Goal: Information Seeking & Learning: Learn about a topic

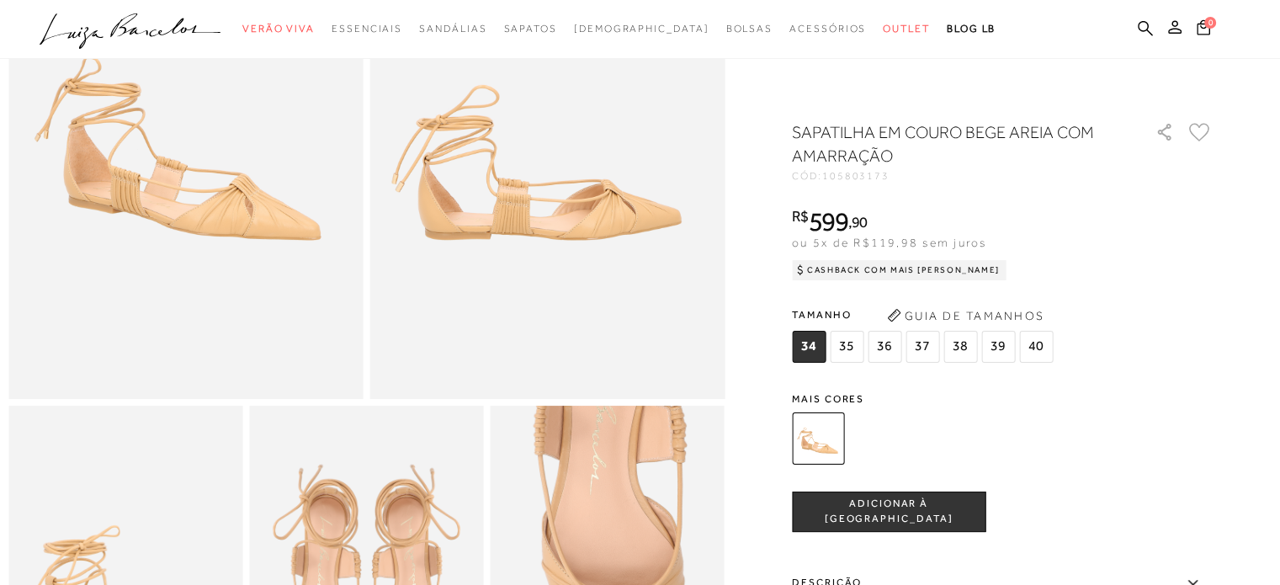
click at [1124, 250] on div "R$ 599 , 90 ou 5x de R$119,98 sem juros Cashback com Mais [PERSON_NAME] R$599,90" at bounding box center [1002, 241] width 421 height 67
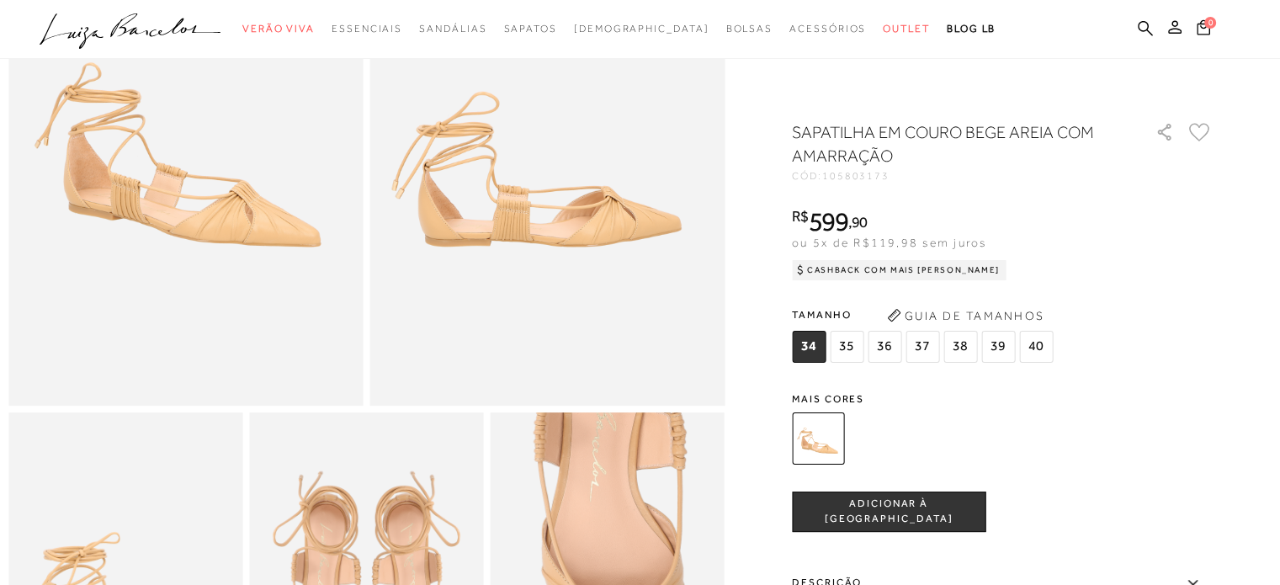
scroll to position [168, 0]
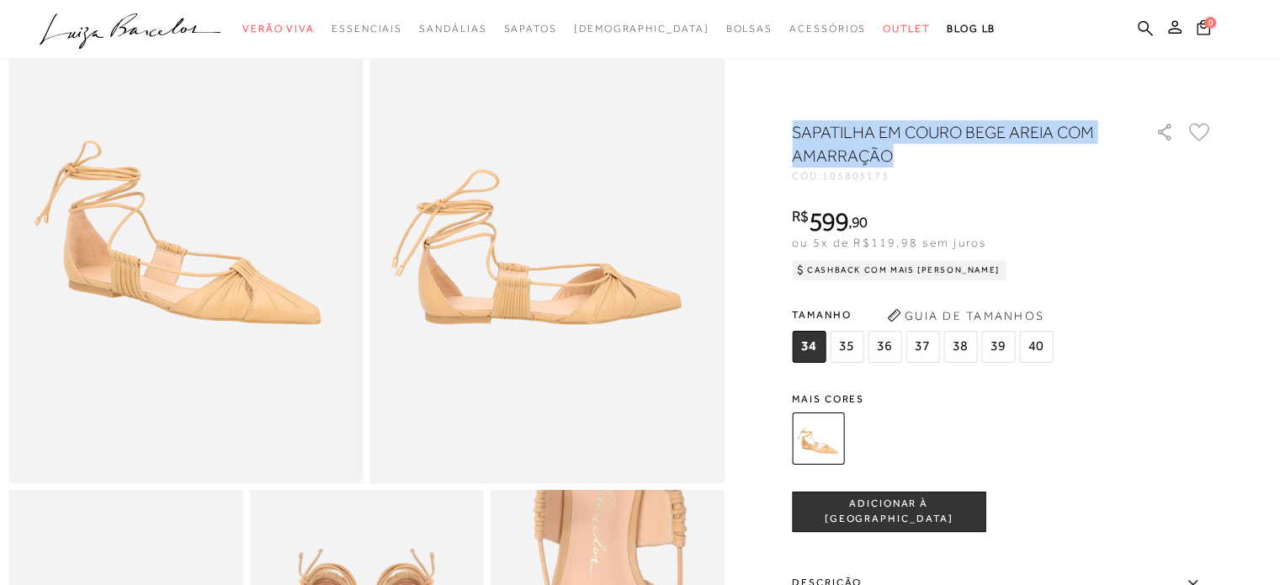
drag, startPoint x: 896, startPoint y: 156, endPoint x: 799, endPoint y: 125, distance: 101.7
click at [799, 125] on h1 "SAPATILHA EM COURO BEGE AREIA COM AMARRAÇÃO" at bounding box center [950, 143] width 316 height 47
copy h1 "SAPATILHA EM COURO BEGE AREIA COM AMARRAÇÃO"
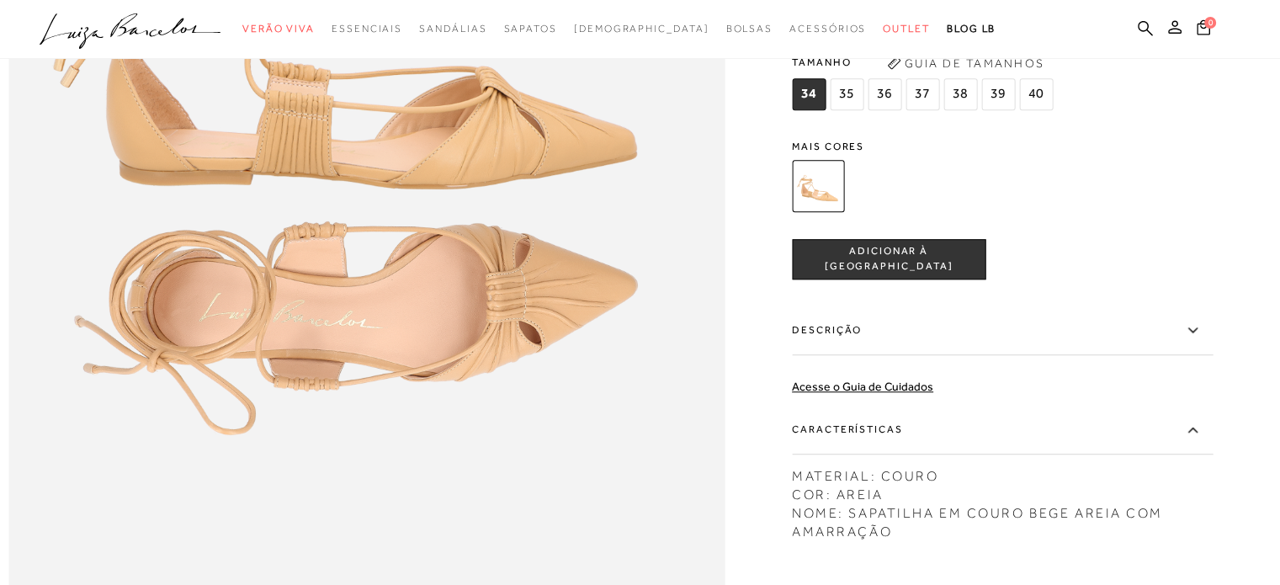
scroll to position [1599, 0]
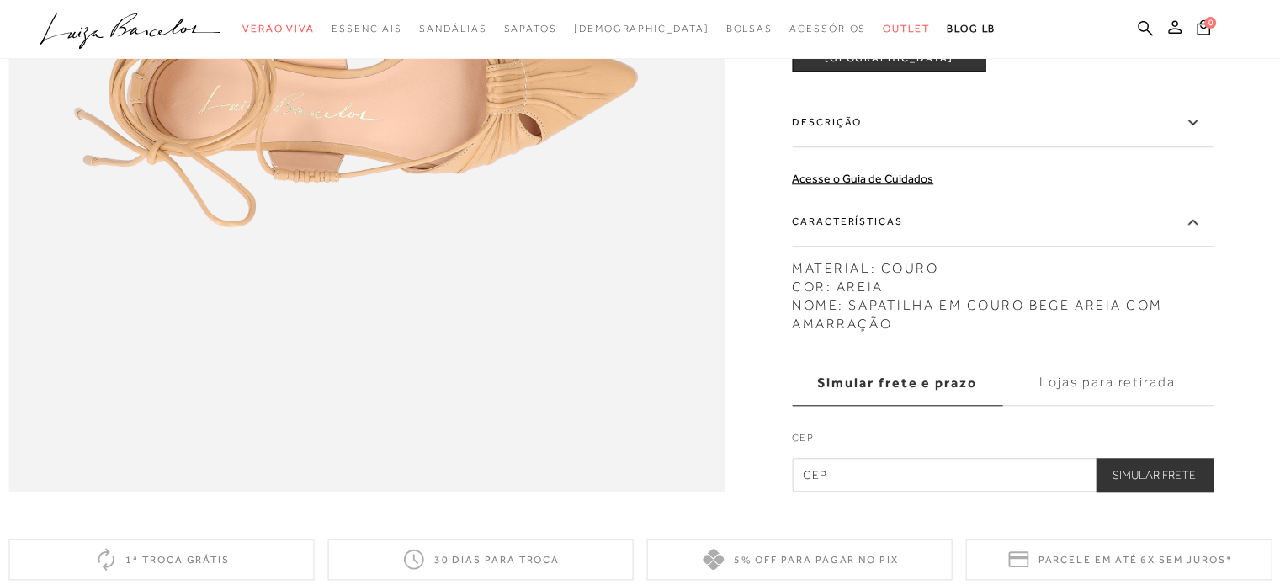
click at [874, 147] on label "Descrição" at bounding box center [1002, 122] width 421 height 49
click at [0, 0] on input "Descrição" at bounding box center [0, 0] width 0 height 0
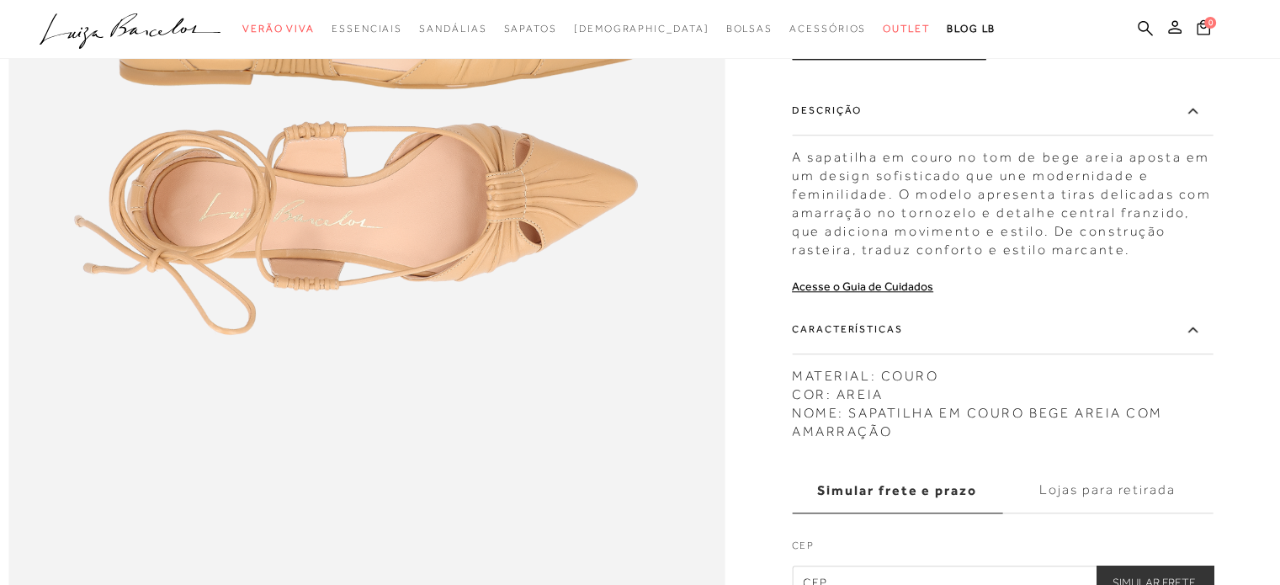
scroll to position [1431, 0]
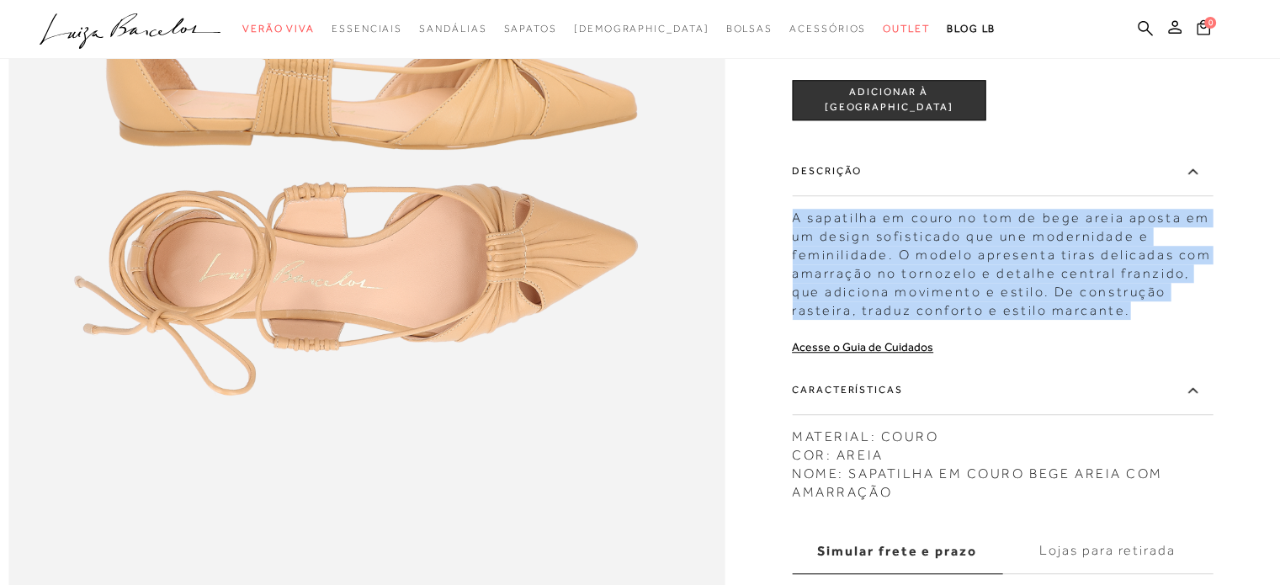
drag, startPoint x: 798, startPoint y: 253, endPoint x: 1146, endPoint y: 348, distance: 361.4
click at [1146, 320] on div "A sapatilha em couro no tom de bege areia aposta em um design sofisticado que u…" at bounding box center [1002, 260] width 421 height 120
copy div "A sapatilha em couro no tom de bege areia aposta em um design sofisticado que u…"
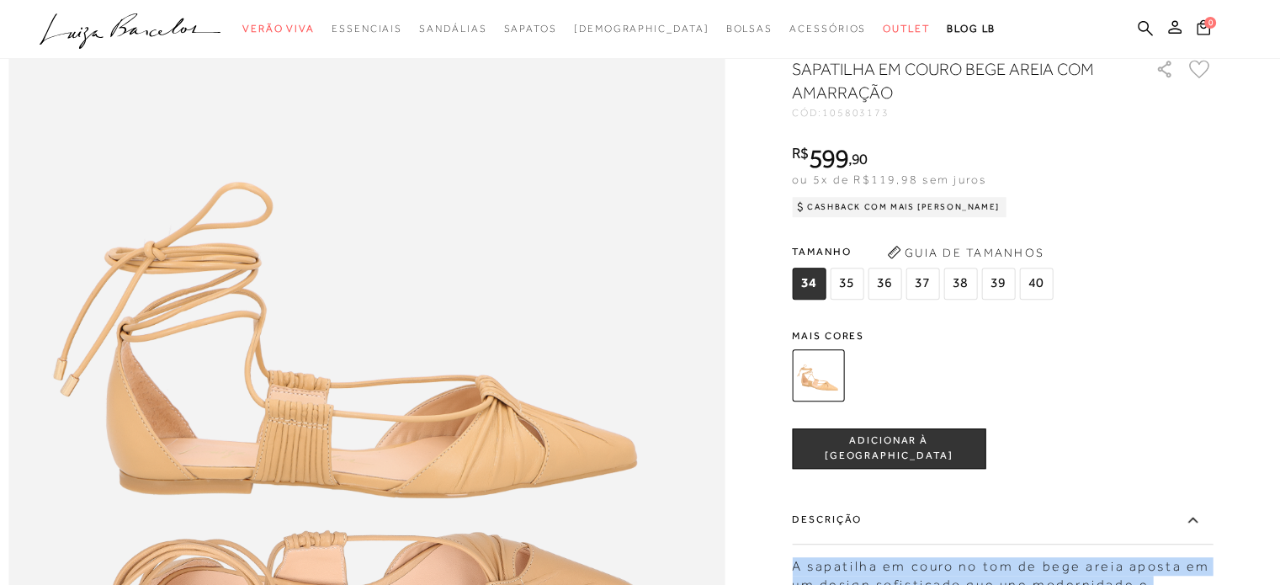
scroll to position [1010, 0]
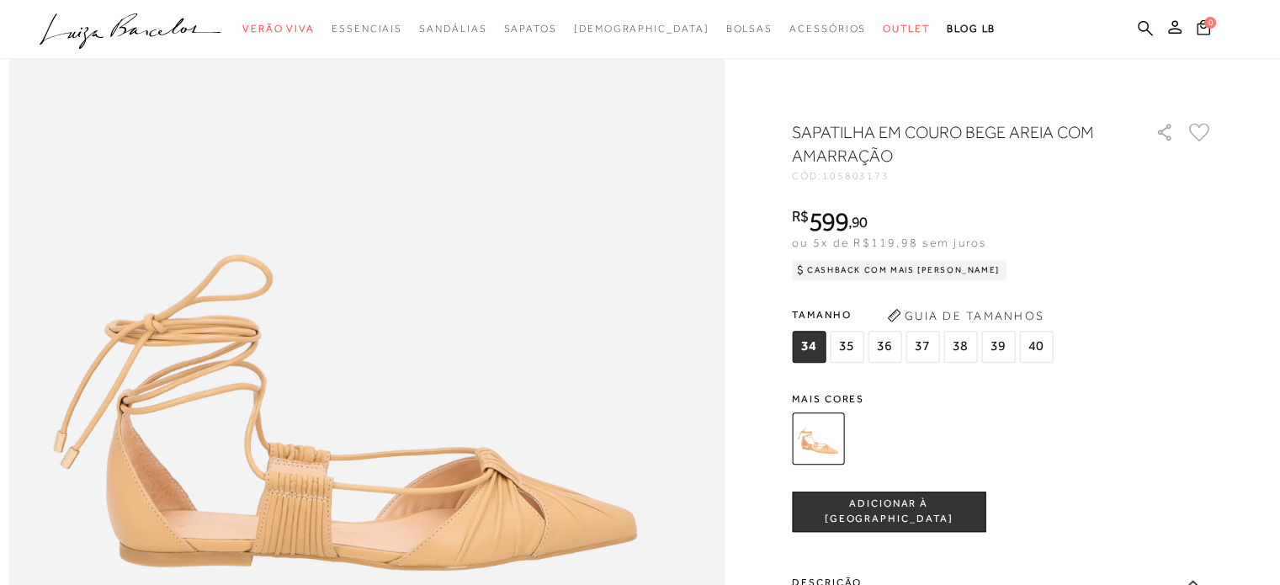
click at [1134, 273] on div "R$ 599 , 90 ou 5x de R$119,98 sem juros Cashback com Mais [PERSON_NAME] R$599,90" at bounding box center [1002, 241] width 421 height 67
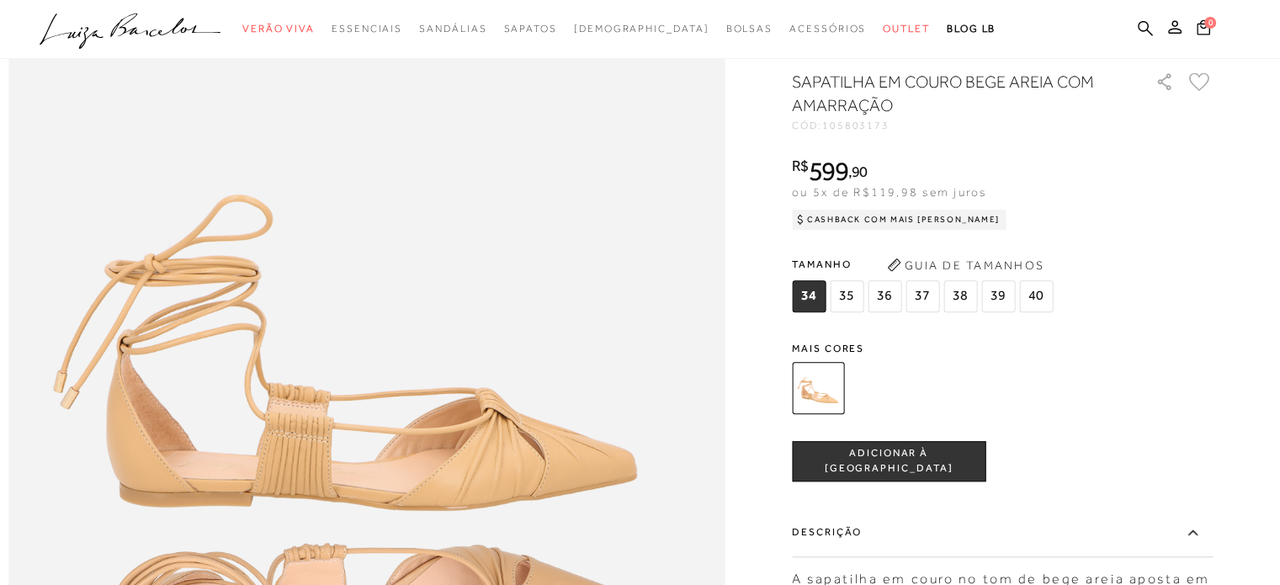
scroll to position [1094, 0]
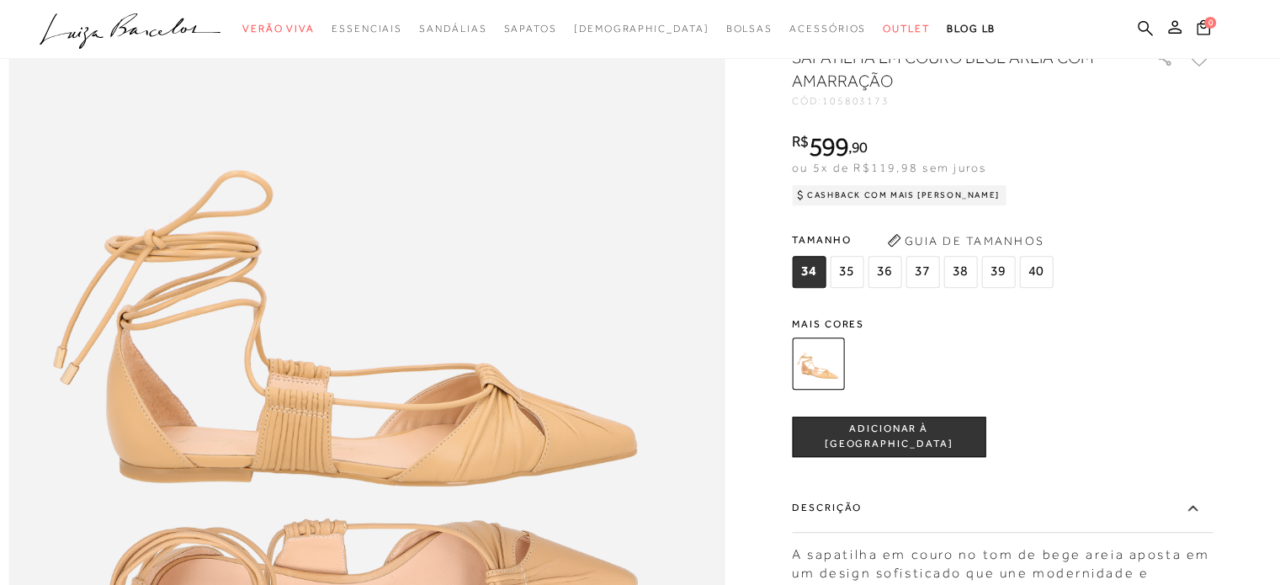
click at [1109, 245] on div "SAPATILHA EM COURO BEGE AREIA COM AMARRAÇÃO CÓD: 105803173 × É necessário selec…" at bounding box center [1002, 520] width 421 height 951
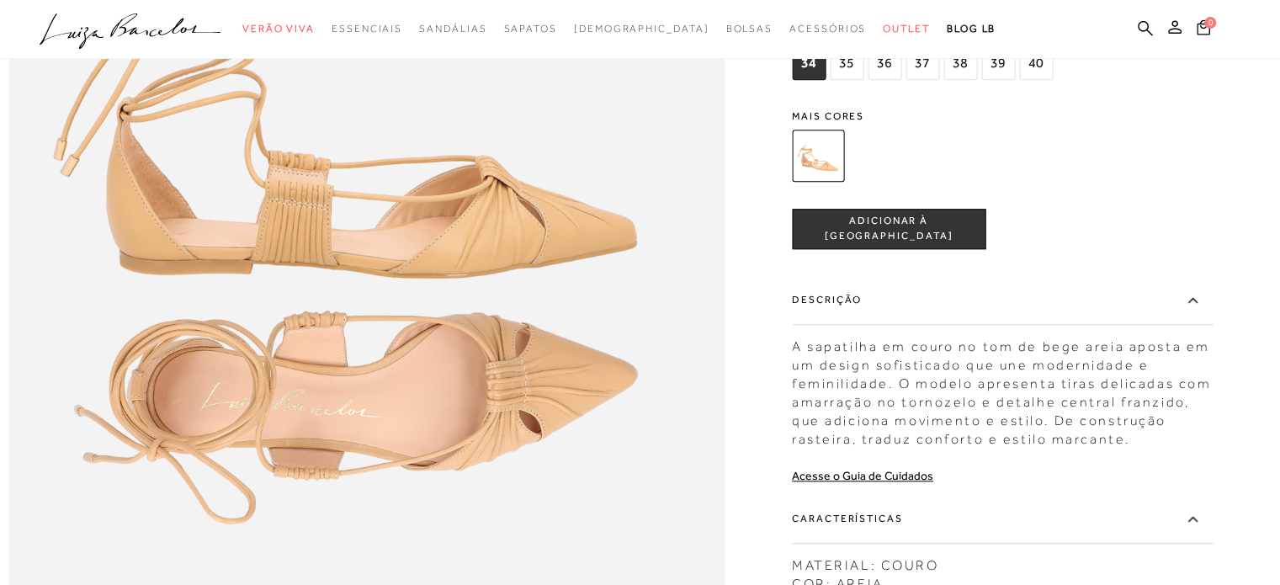
scroll to position [1431, 0]
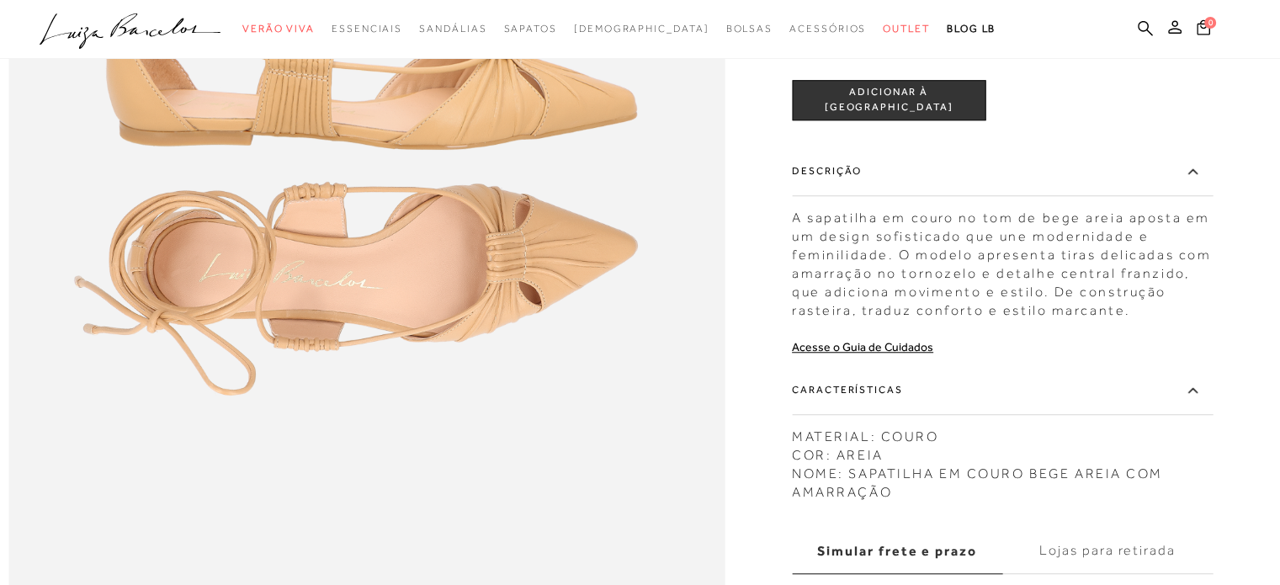
click at [1178, 268] on div "A sapatilha em couro no tom de bege areia aposta em um design sofisticado que u…" at bounding box center [1002, 260] width 421 height 120
click at [1128, 170] on div "SAPATILHA EM COURO BEGE AREIA COM AMARRAÇÃO CÓD: 105803173 × É necessário selec…" at bounding box center [1002, 184] width 421 height 951
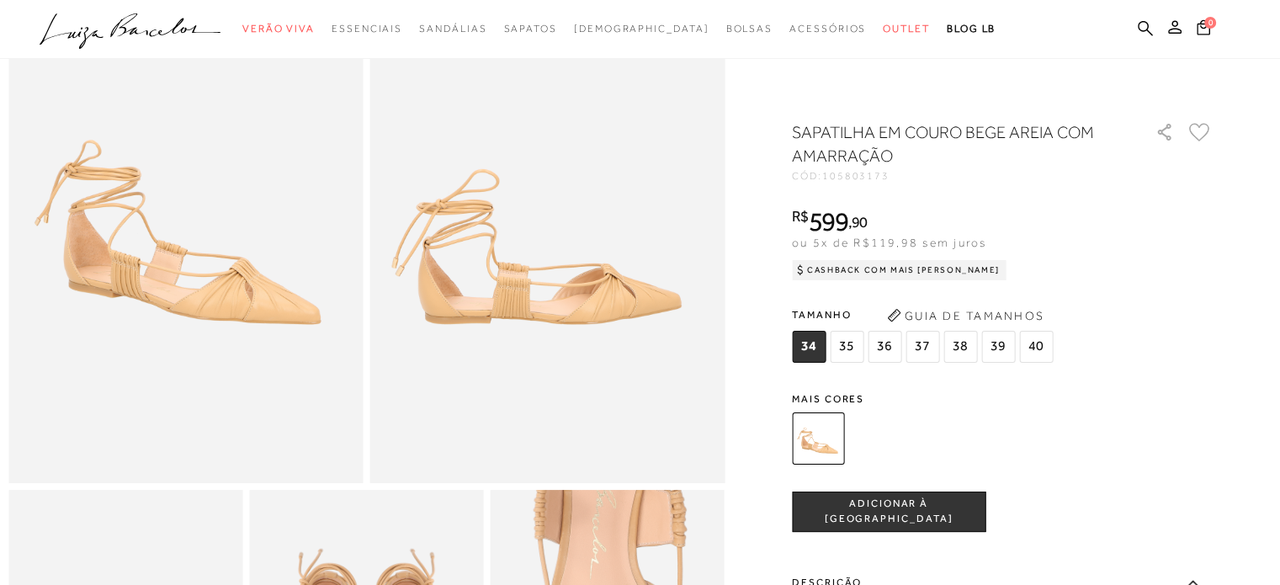
scroll to position [0, 0]
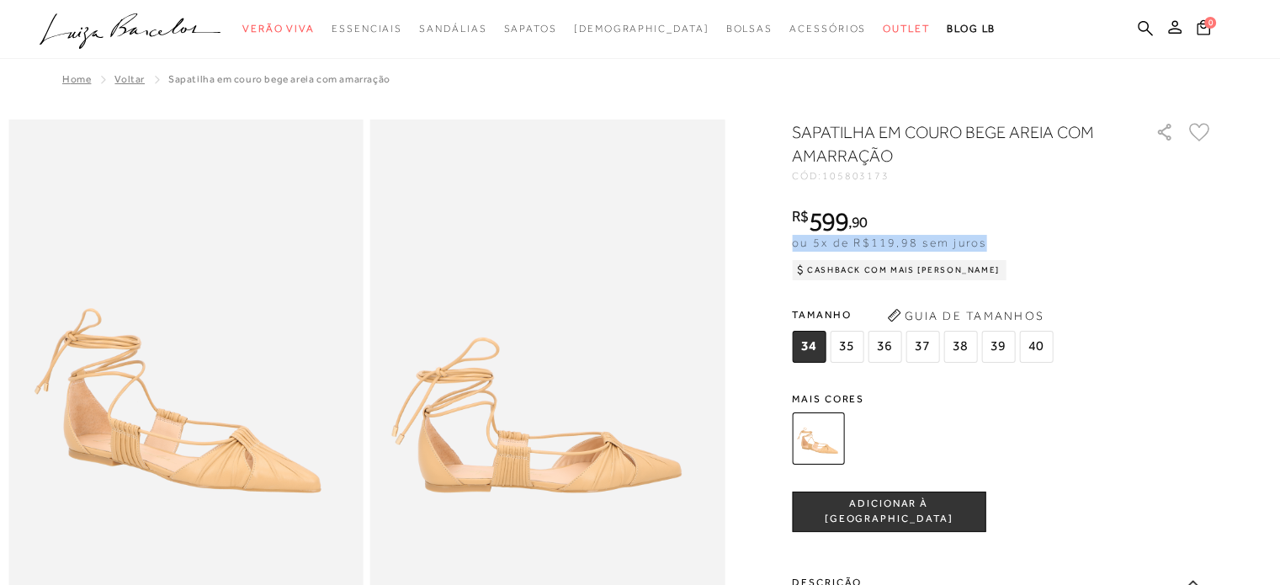
drag, startPoint x: 1190, startPoint y: 248, endPoint x: 1185, endPoint y: 256, distance: 9.1
click at [1188, 251] on div "R$ 599 , 90 ou 5x de R$119,98 sem juros Cashback com Mais [PERSON_NAME] R$599,90" at bounding box center [1002, 241] width 421 height 67
drag, startPoint x: 1182, startPoint y: 260, endPoint x: 1165, endPoint y: 268, distance: 18.5
click at [1181, 265] on div "R$ 599 , 90 ou 5x de R$119,98 sem juros Cashback com Mais [PERSON_NAME] R$599,90" at bounding box center [1002, 241] width 421 height 67
click at [1160, 268] on div "R$ 599 , 90 ou 5x de R$119,98 sem juros Cashback com Mais [PERSON_NAME] R$599,90" at bounding box center [1002, 241] width 421 height 67
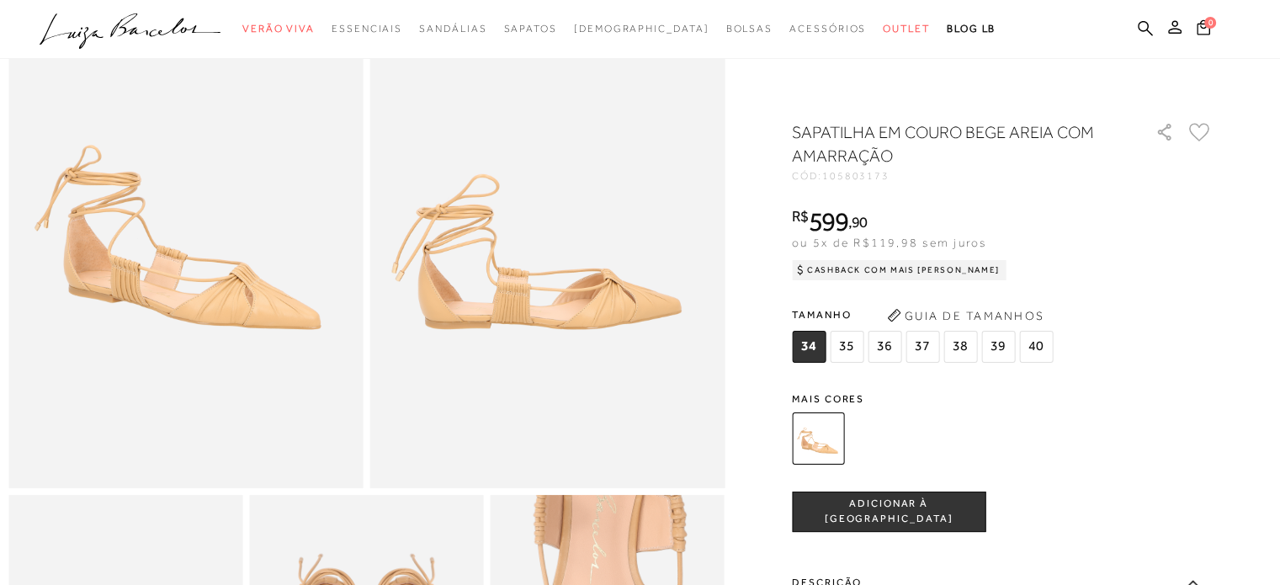
scroll to position [168, 0]
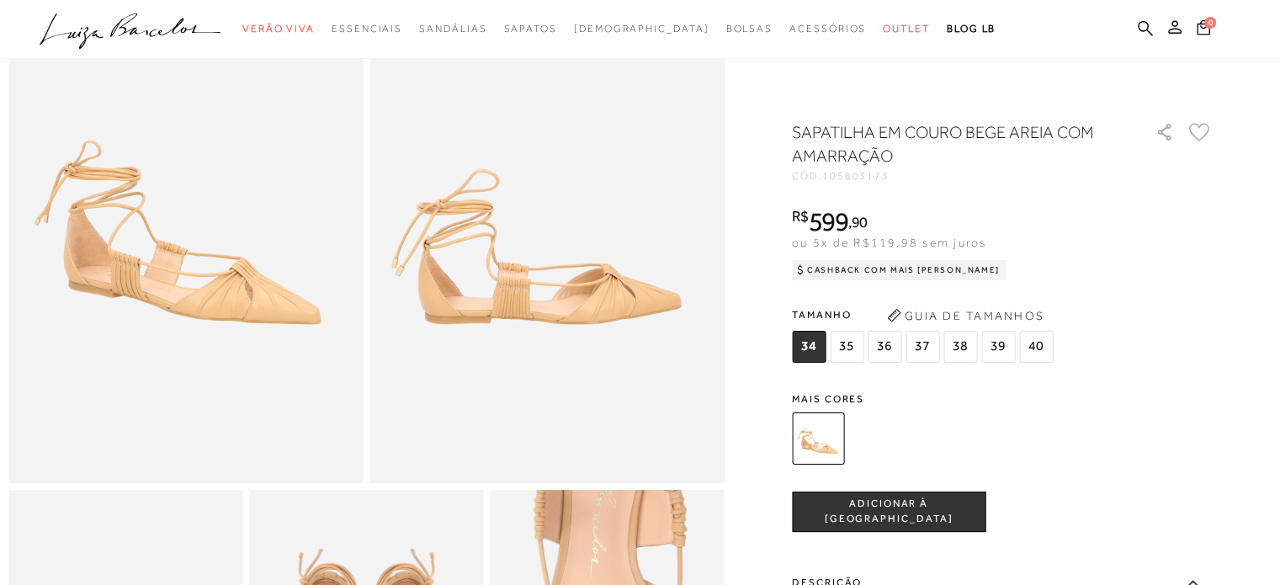
click at [1186, 396] on div "SAPATILHA EM COURO BEGE AREIA COM AMARRAÇÃO CÓD: 105803173 × É necessário selec…" at bounding box center [1002, 595] width 421 height 951
click at [1186, 396] on span "Mais cores" at bounding box center [1002, 399] width 421 height 10
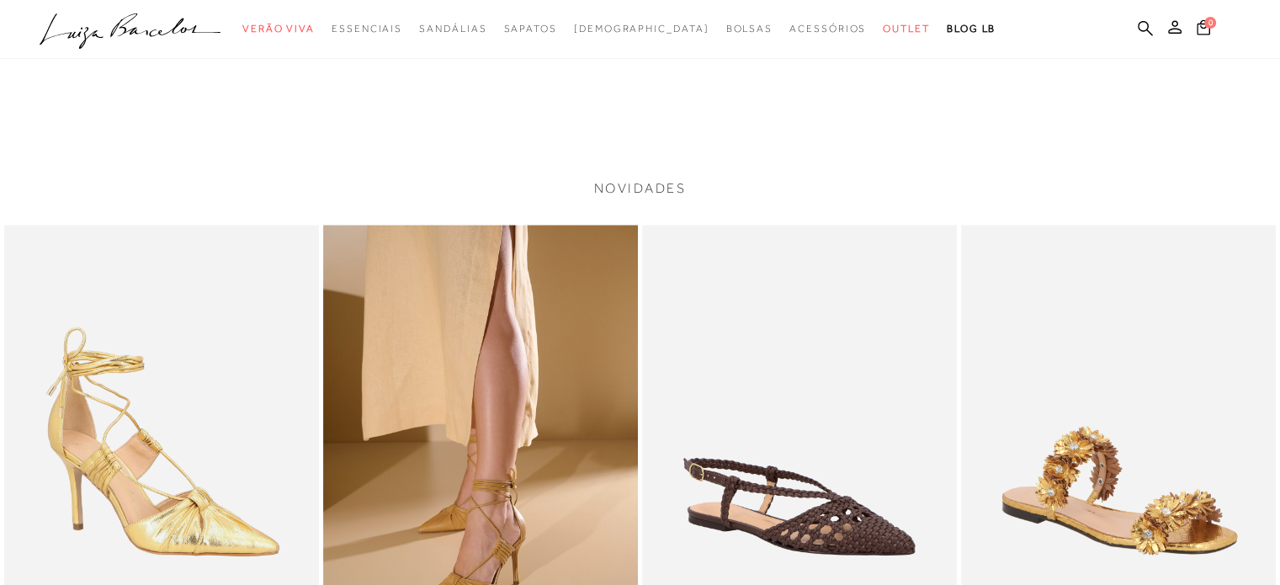
scroll to position [2441, 0]
